Goal: Information Seeking & Learning: Understand process/instructions

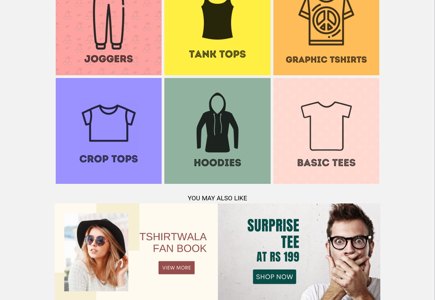
scroll to position [664, 0]
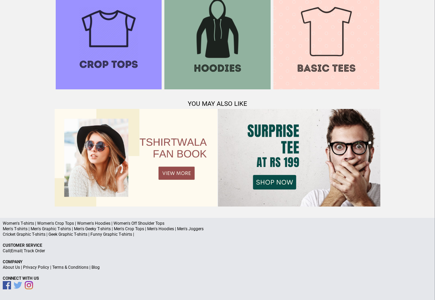
click at [63, 267] on link "Terms & Conditions" at bounding box center [70, 267] width 36 height 5
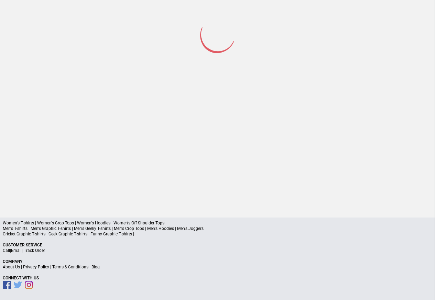
scroll to position [32, 0]
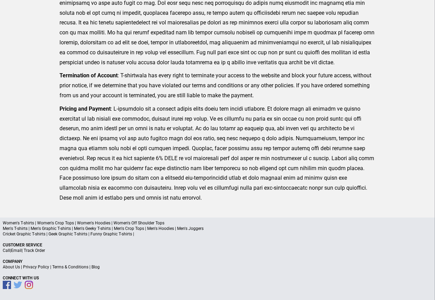
scroll to position [169, 0]
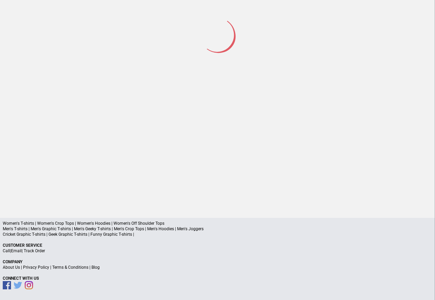
scroll to position [32, 0]
